Goal: Task Accomplishment & Management: Use online tool/utility

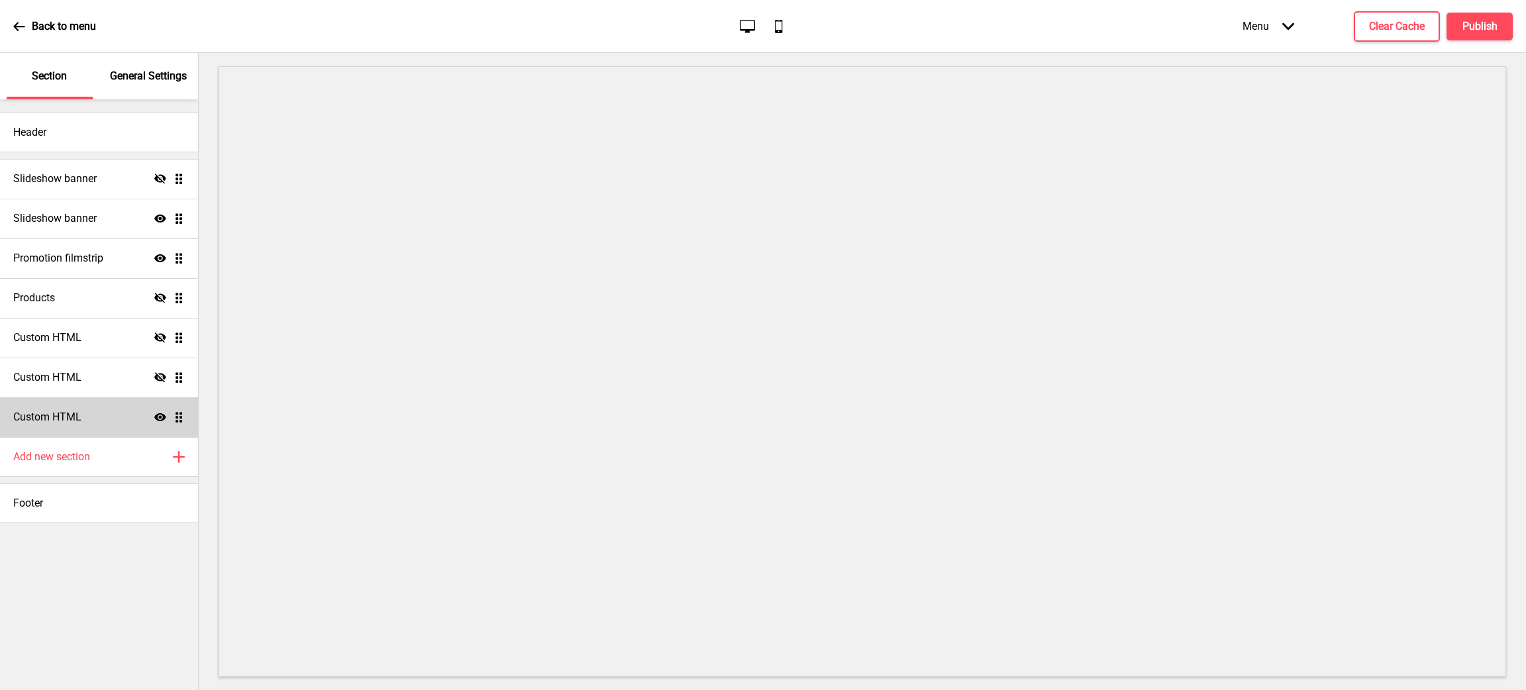
click at [118, 419] on div "Custom HTML Show Drag" at bounding box center [99, 417] width 198 height 40
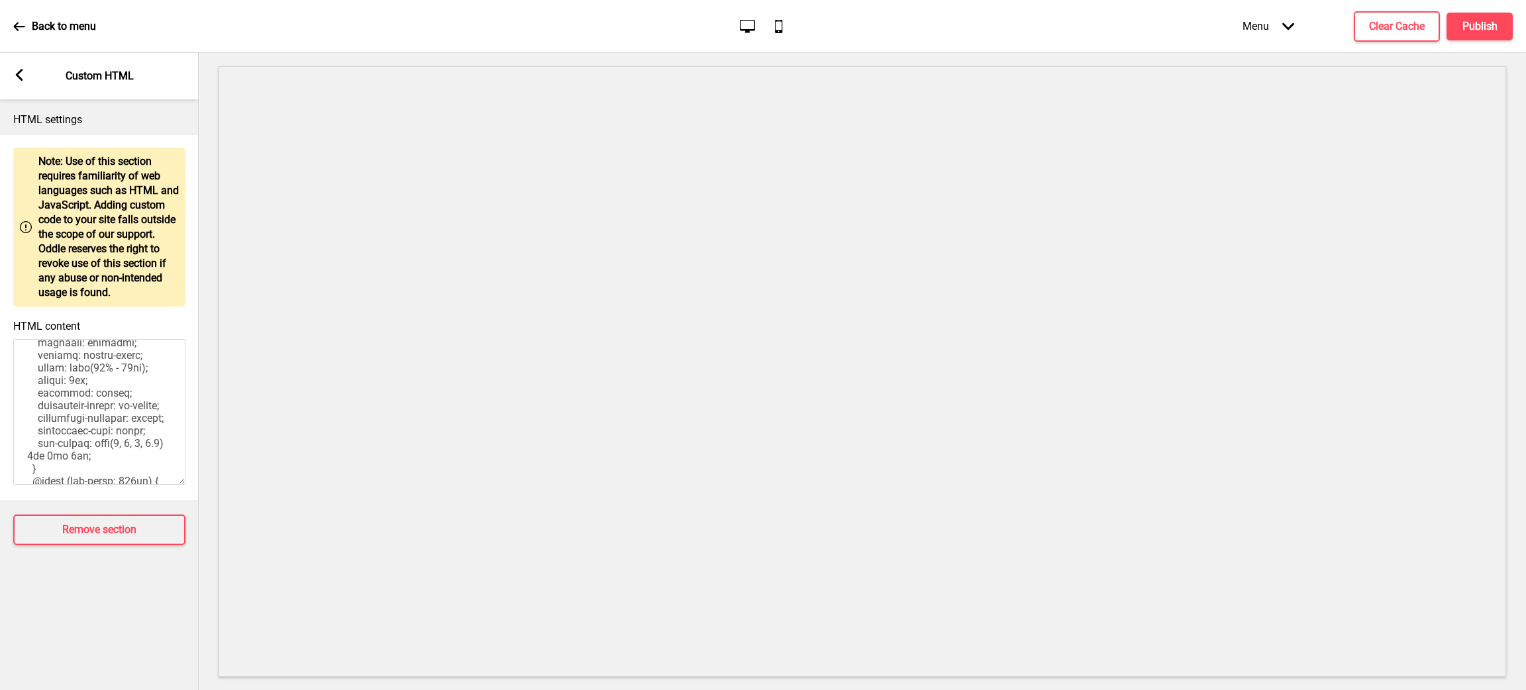
scroll to position [144, 0]
click at [128, 375] on textarea "HTML content" at bounding box center [99, 412] width 172 height 146
click at [27, 71] on div "Arrow left Custom HTML" at bounding box center [99, 76] width 199 height 46
click at [21, 73] on icon at bounding box center [19, 75] width 7 height 12
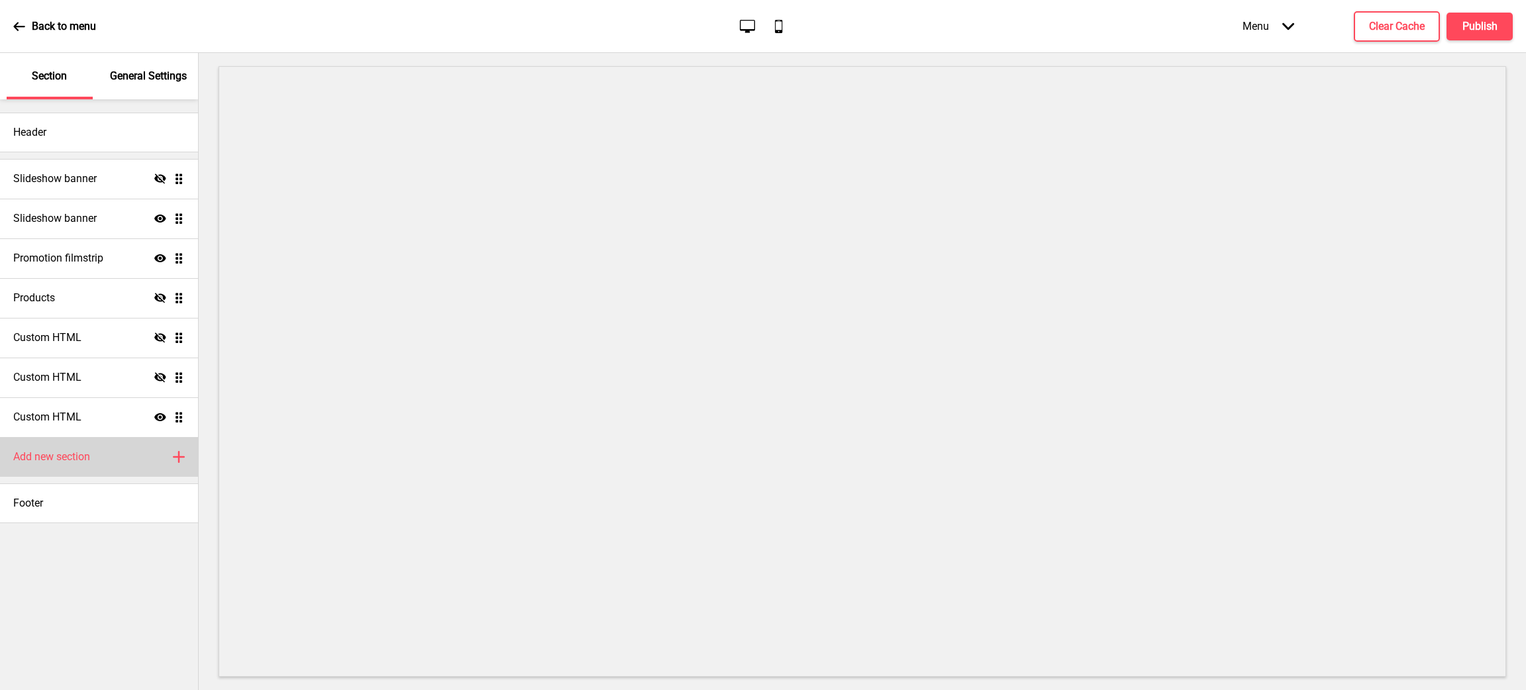
click at [152, 458] on div "Add new section Plus" at bounding box center [99, 457] width 198 height 40
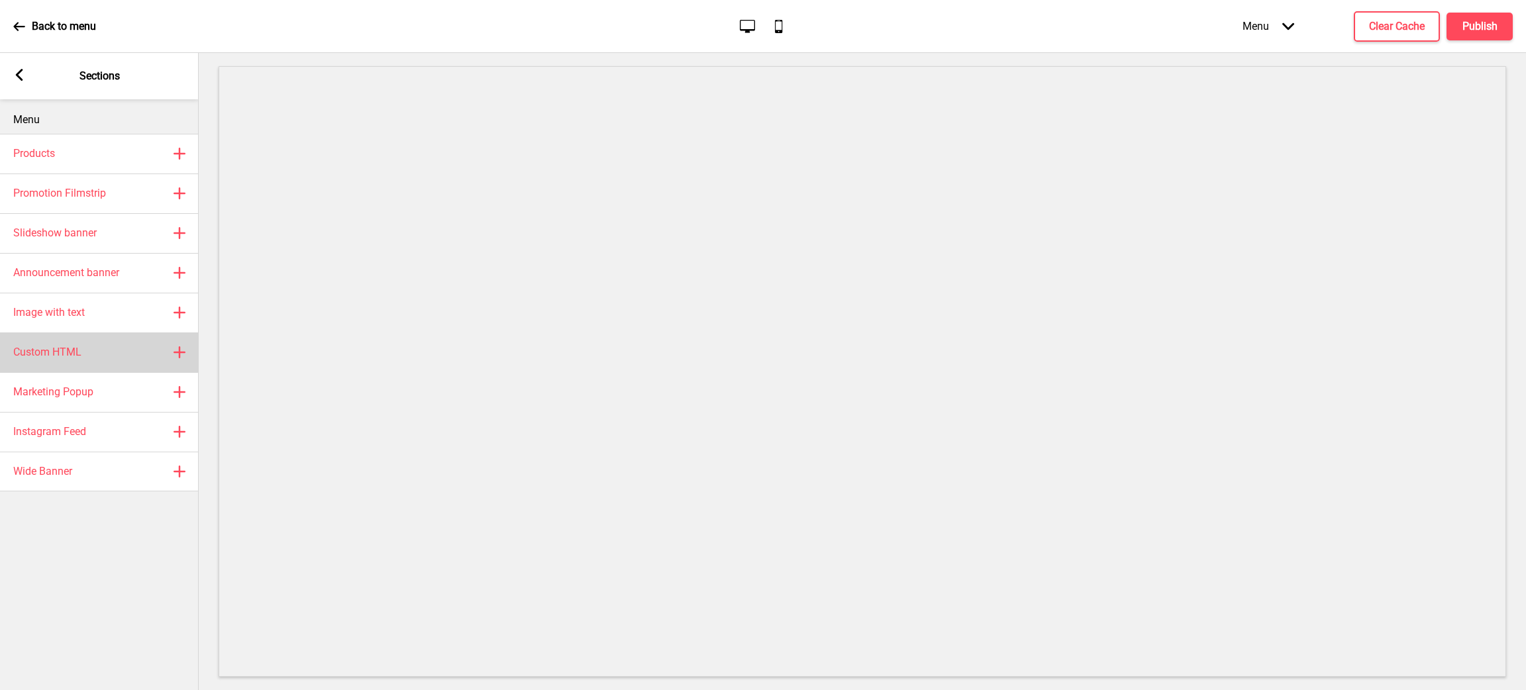
click at [128, 358] on div "Custom HTML Plus" at bounding box center [99, 352] width 199 height 40
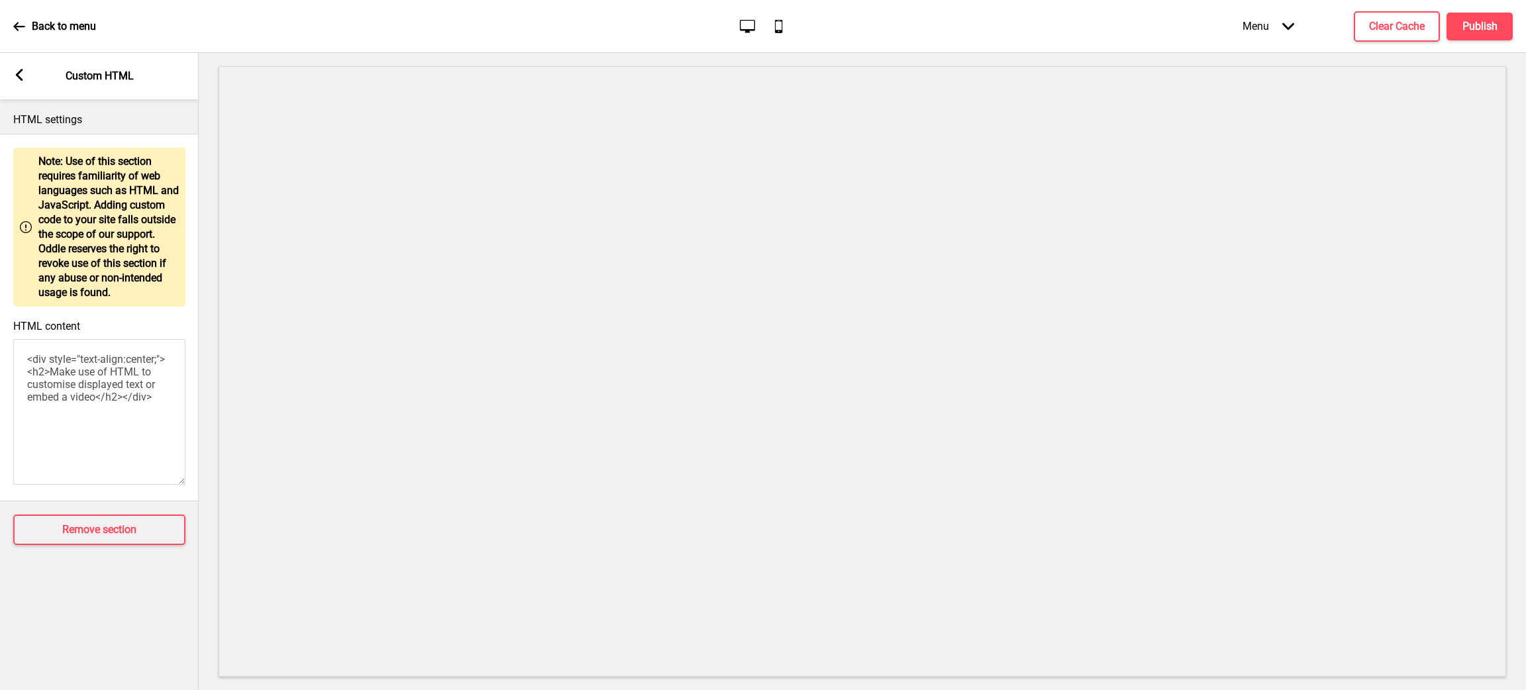
click at [113, 401] on textarea "<div style="text-align:center;"><h2>Make use of HTML to customise displayed tex…" at bounding box center [99, 412] width 172 height 146
paste textarea "<style> .__container { max-width: 1200px; margin: 0 auto; text-align: center; }…"
type textarea "<style> .__container { max-width: 1200px; margin: 0 auto; text-align: center; }…"
click at [142, 533] on button "Remove section" at bounding box center [99, 530] width 172 height 30
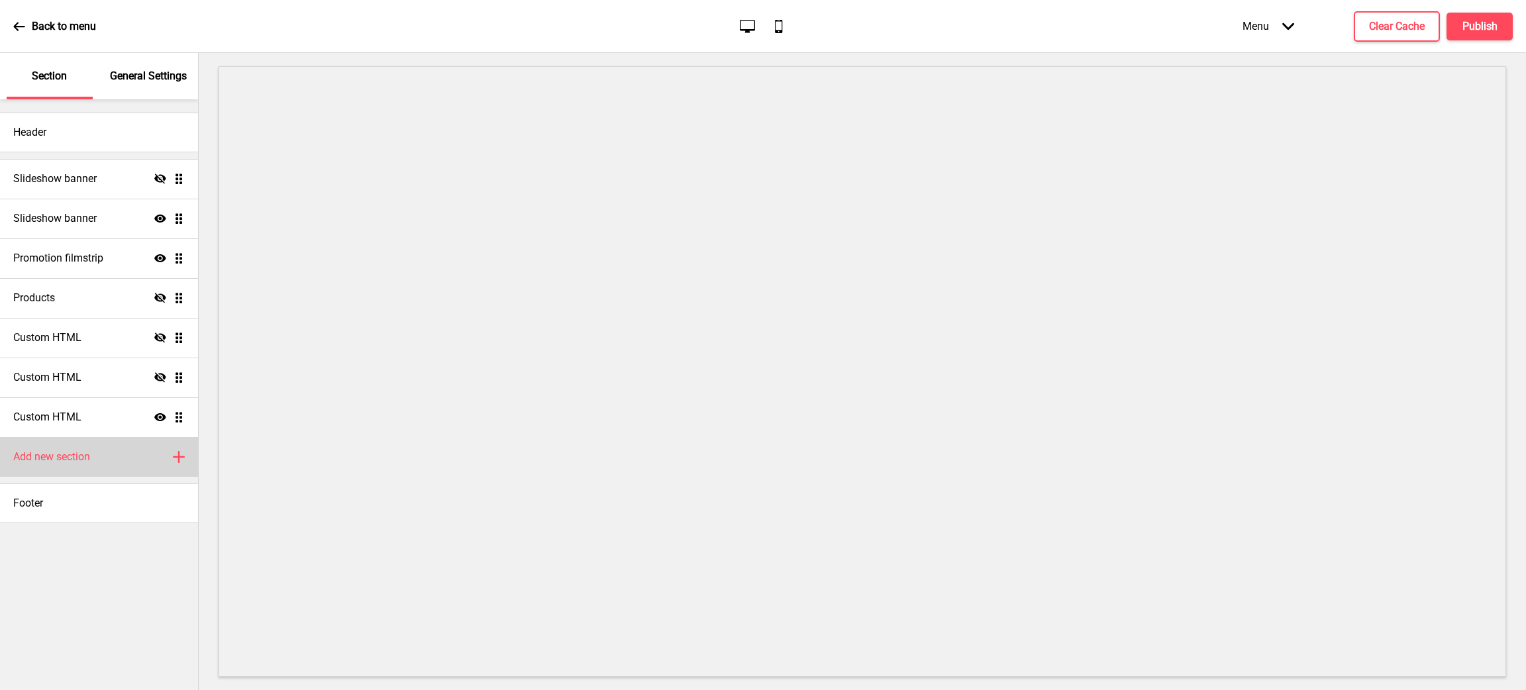
click at [110, 461] on div "Add new section Plus" at bounding box center [99, 457] width 198 height 40
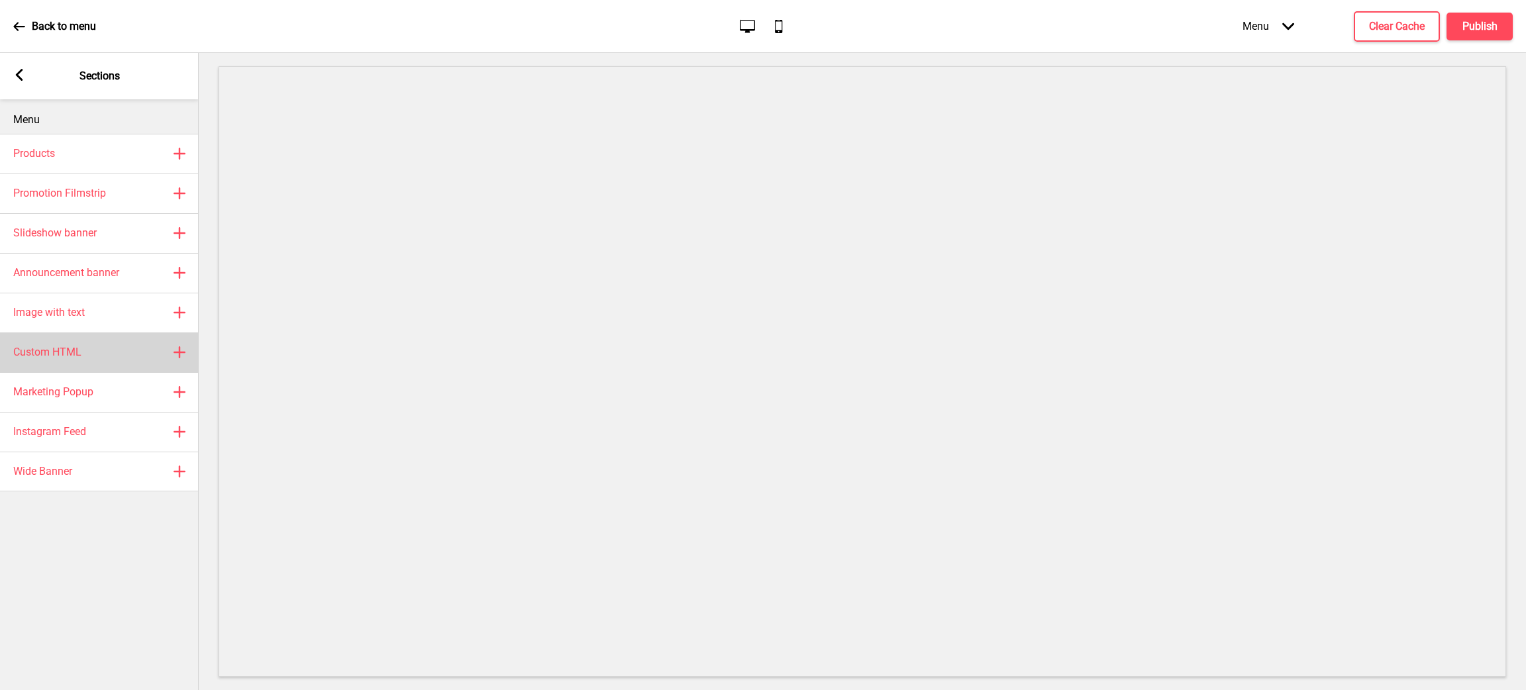
click at [111, 344] on div "Custom HTML Plus" at bounding box center [99, 352] width 199 height 40
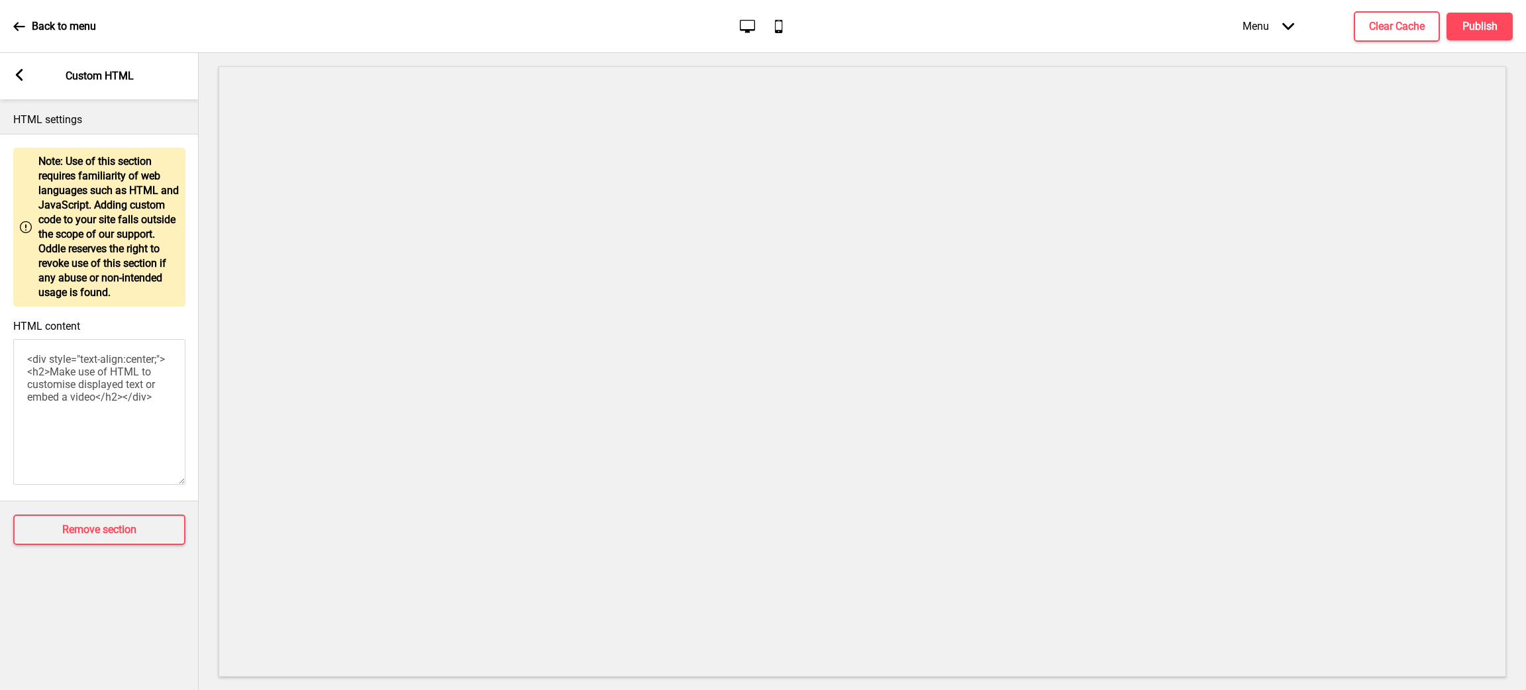
click at [99, 411] on textarea "<div style="text-align:center;"><h2>Make use of HTML to customise displayed tex…" at bounding box center [99, 412] width 172 height 146
paste textarea "<style> .__container { max-width: 1200px; margin: 0 auto; text-align: center; }…"
type textarea "<style> .__container { max-width: 1200px; margin: 0 auto; text-align: center; }…"
click at [19, 81] on rect at bounding box center [19, 75] width 12 height 12
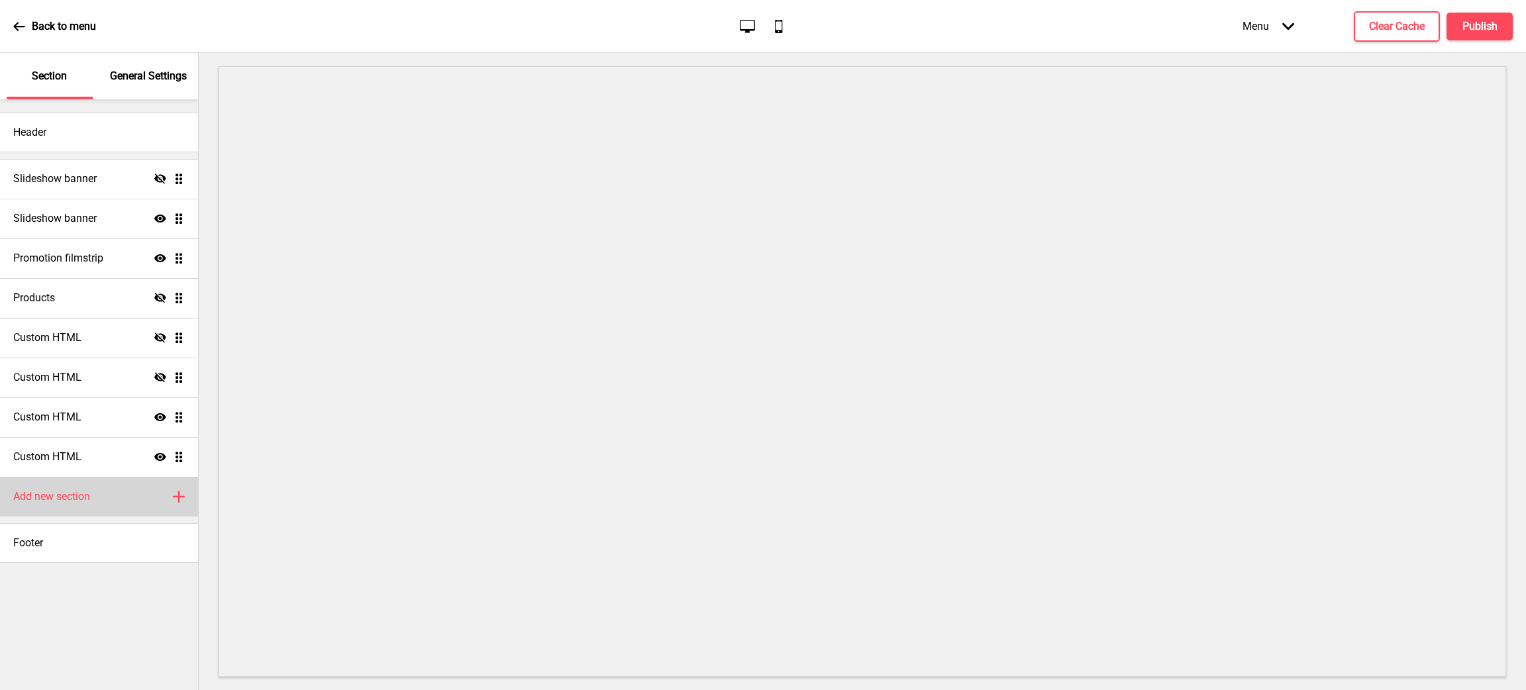
click at [138, 510] on div "Add new section Plus" at bounding box center [99, 497] width 198 height 40
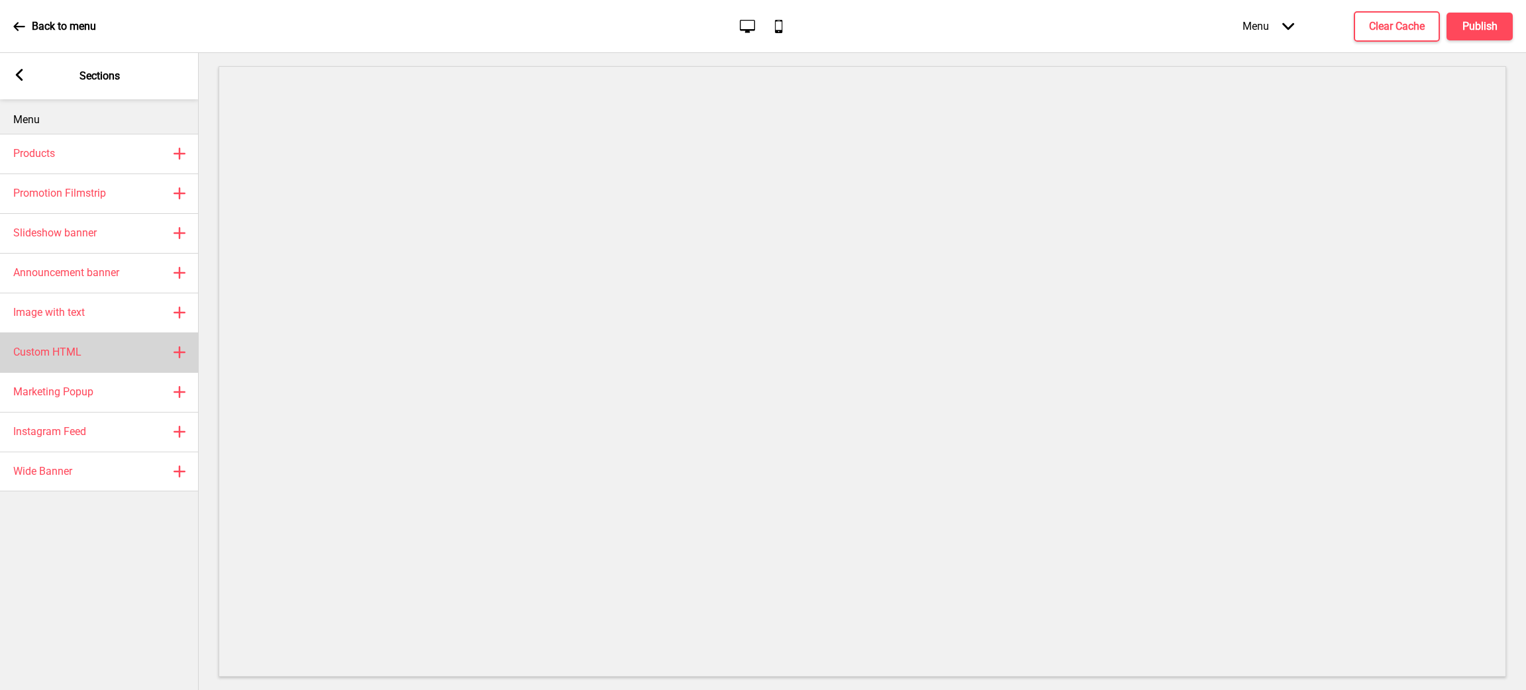
click at [123, 347] on div "Custom HTML Plus" at bounding box center [99, 352] width 199 height 40
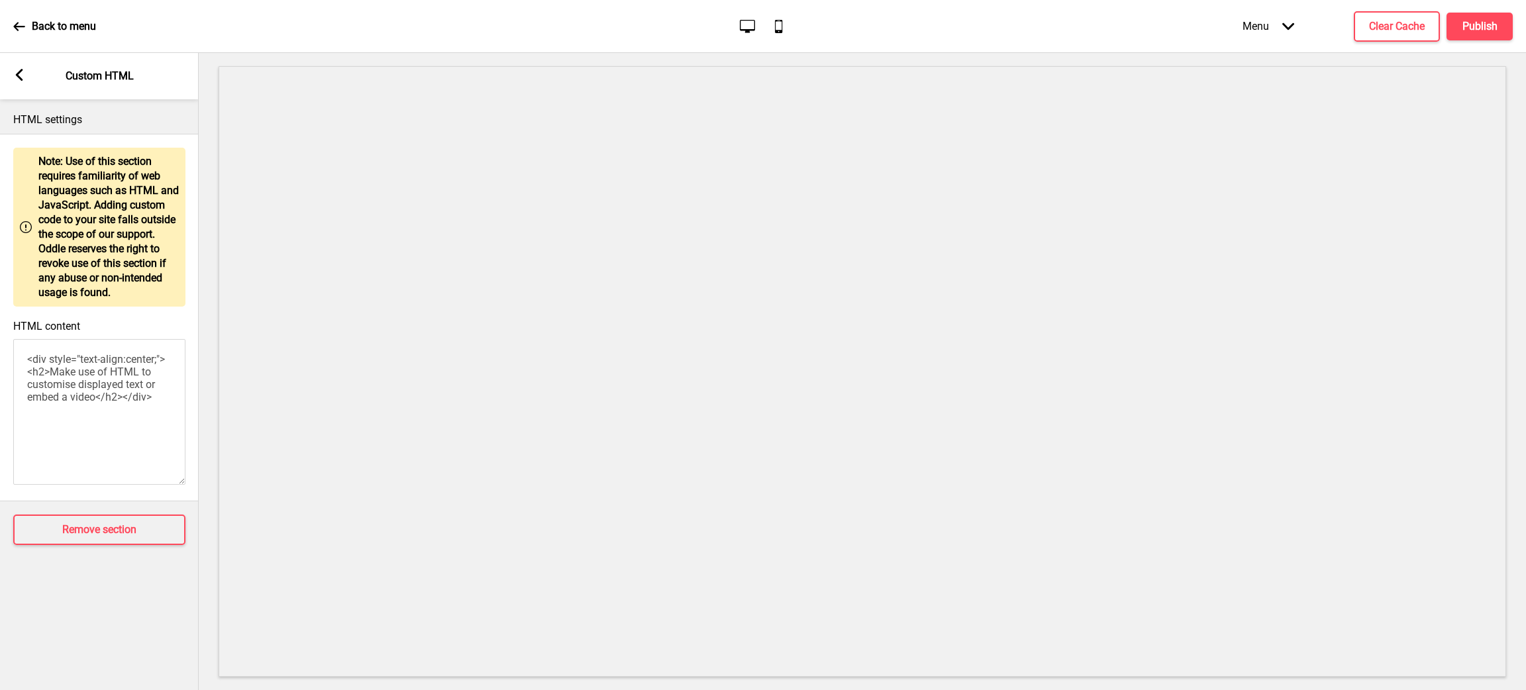
click at [115, 379] on textarea "<div style="text-align:center;"><h2>Make use of HTML to customise displayed tex…" at bounding box center [99, 412] width 172 height 146
paste textarea "<style> .__container { max-width: 1200px; margin: 0 auto; text-align: center; }…"
type textarea "<style> .__container { max-width: 1200px; margin: 0 auto; text-align: center; }…"
click at [19, 77] on icon at bounding box center [19, 75] width 7 height 12
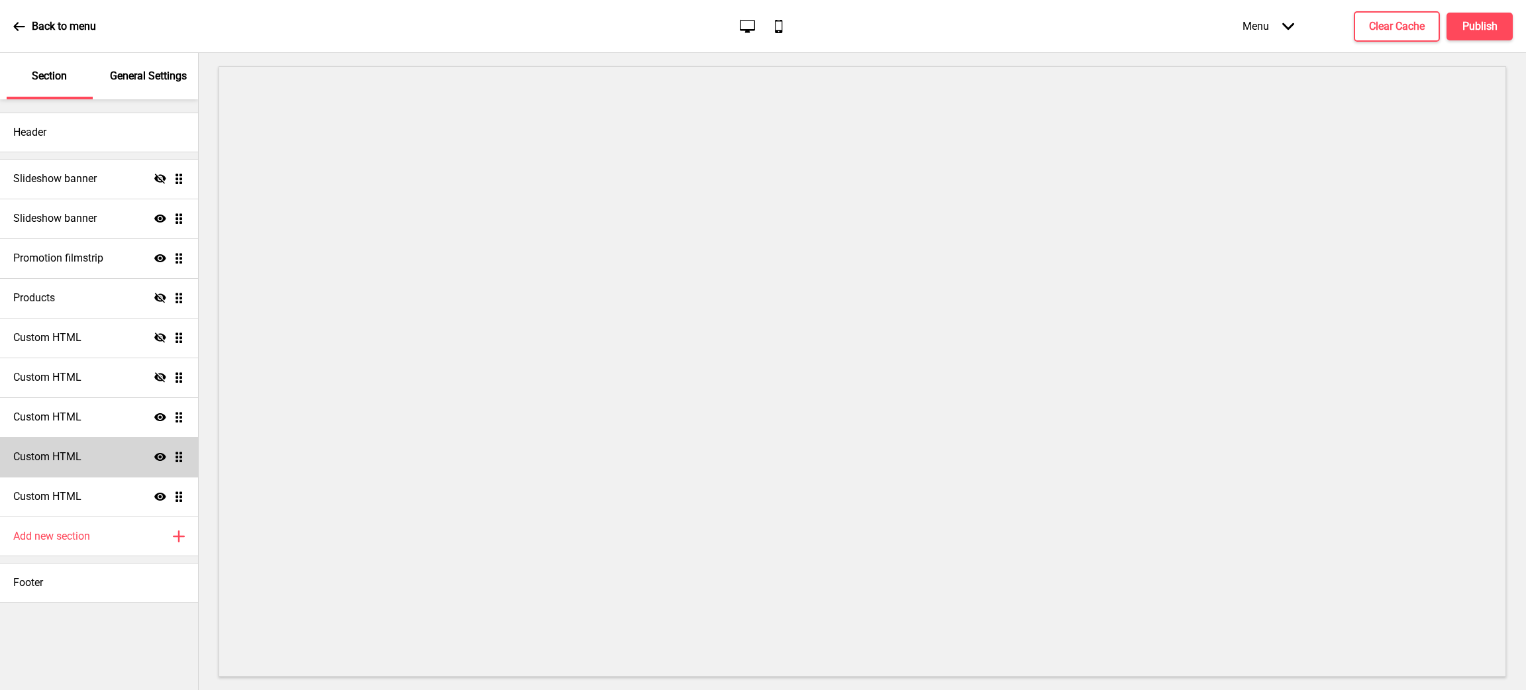
click at [162, 456] on icon "Show" at bounding box center [160, 457] width 12 height 12
click at [158, 419] on icon "Show" at bounding box center [160, 417] width 12 height 12
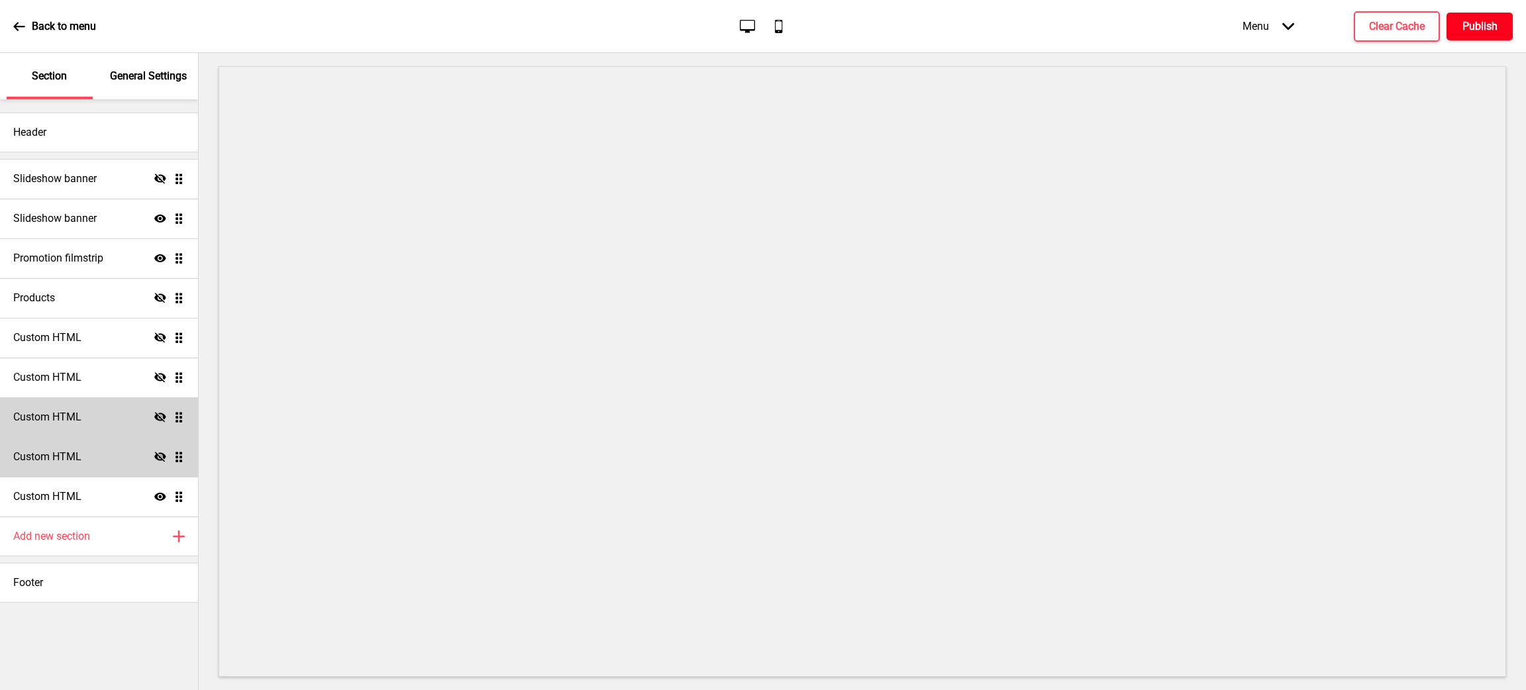
click at [1474, 30] on h4 "Publish" at bounding box center [1479, 26] width 35 height 15
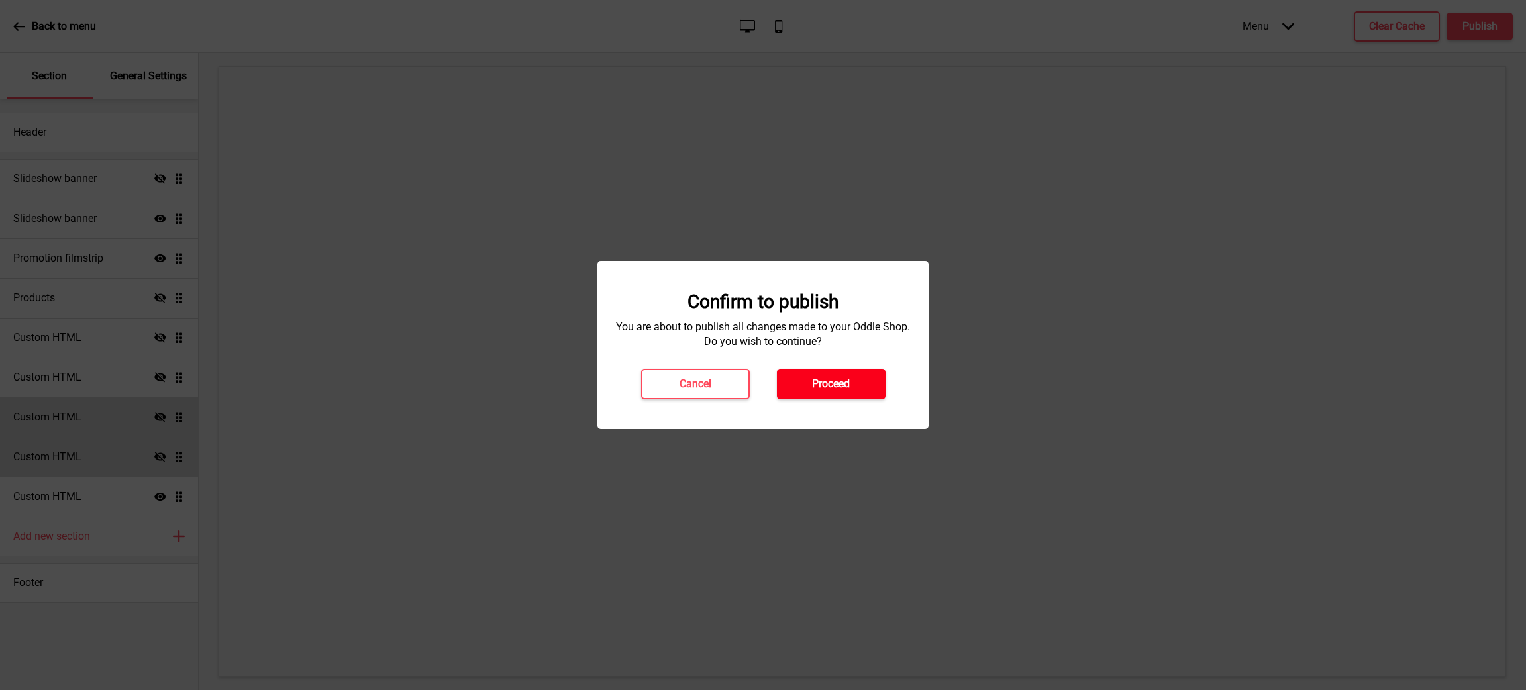
click at [842, 393] on button "Proceed" at bounding box center [831, 384] width 109 height 30
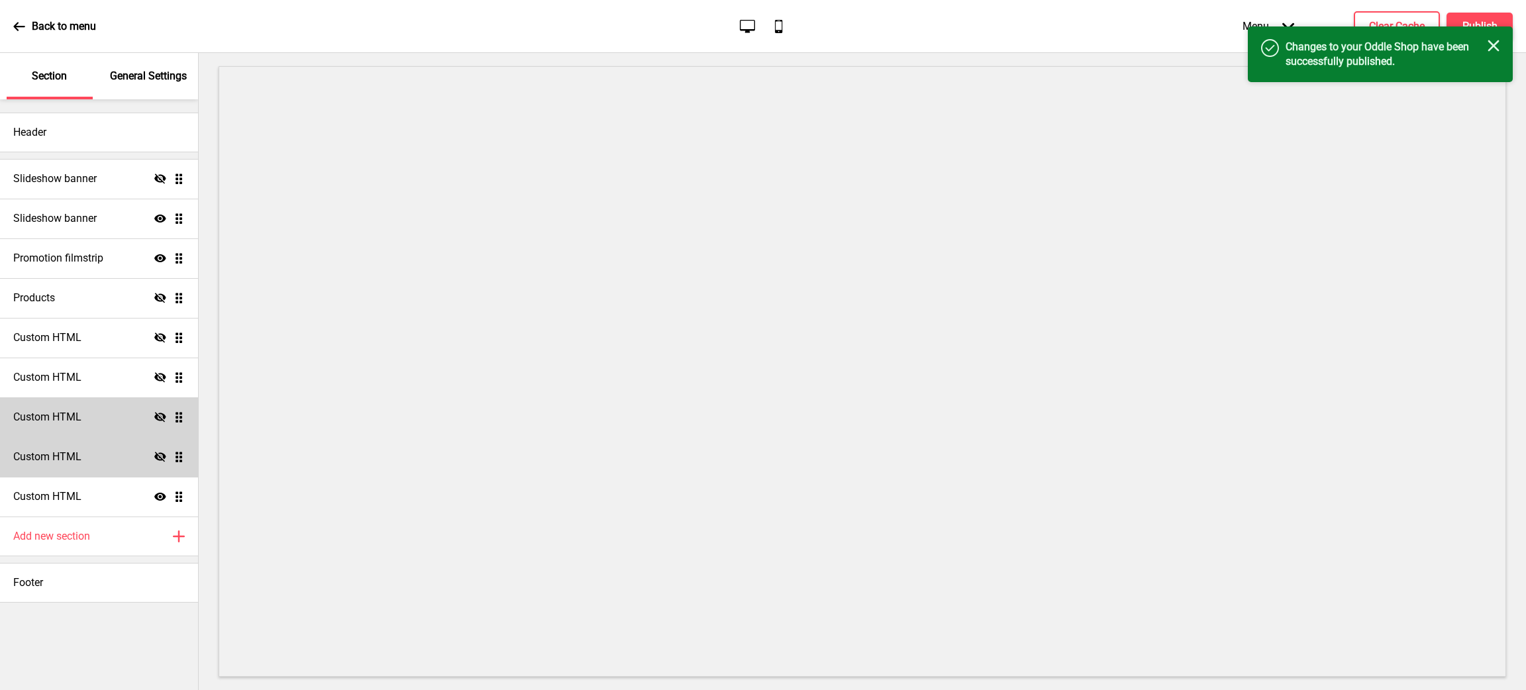
click at [1484, 47] on h4 "Changes to your Oddle Shop have been successfully published." at bounding box center [1387, 54] width 202 height 29
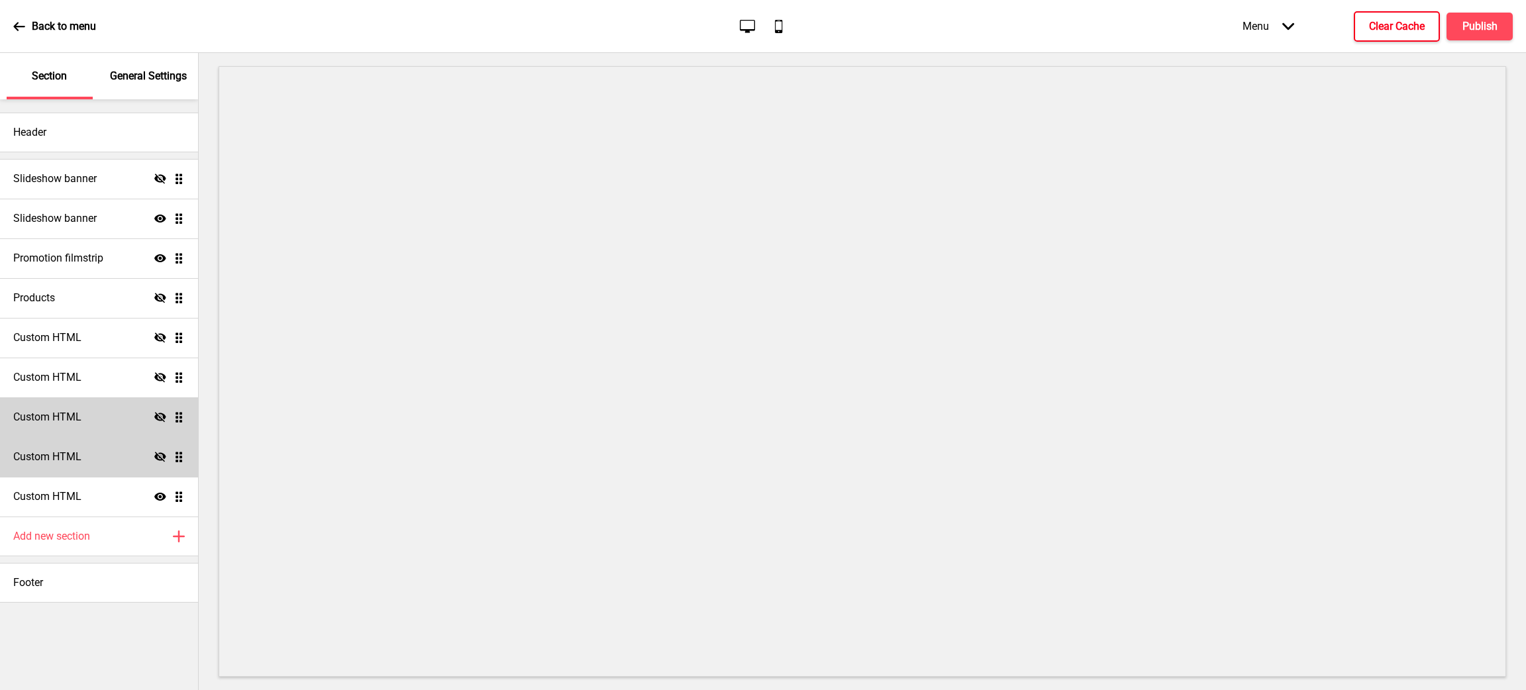
click at [1374, 30] on h4 "Clear Cache" at bounding box center [1397, 26] width 56 height 15
